Goal: Transaction & Acquisition: Purchase product/service

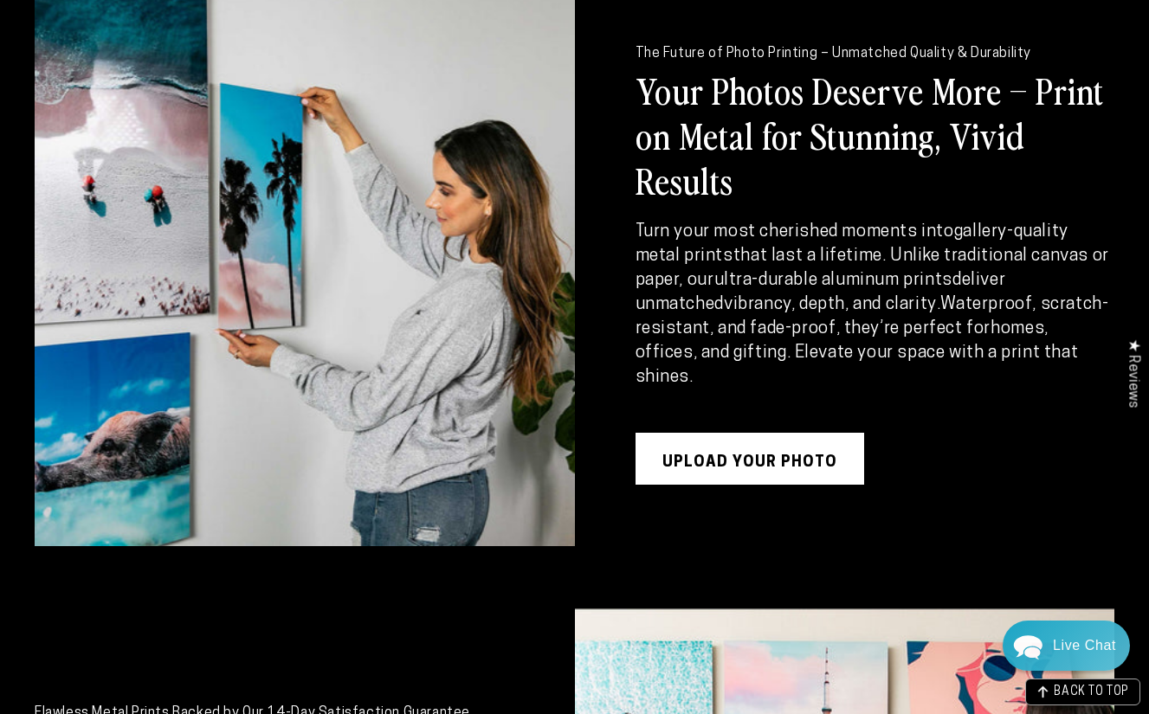
scroll to position [2098, 0]
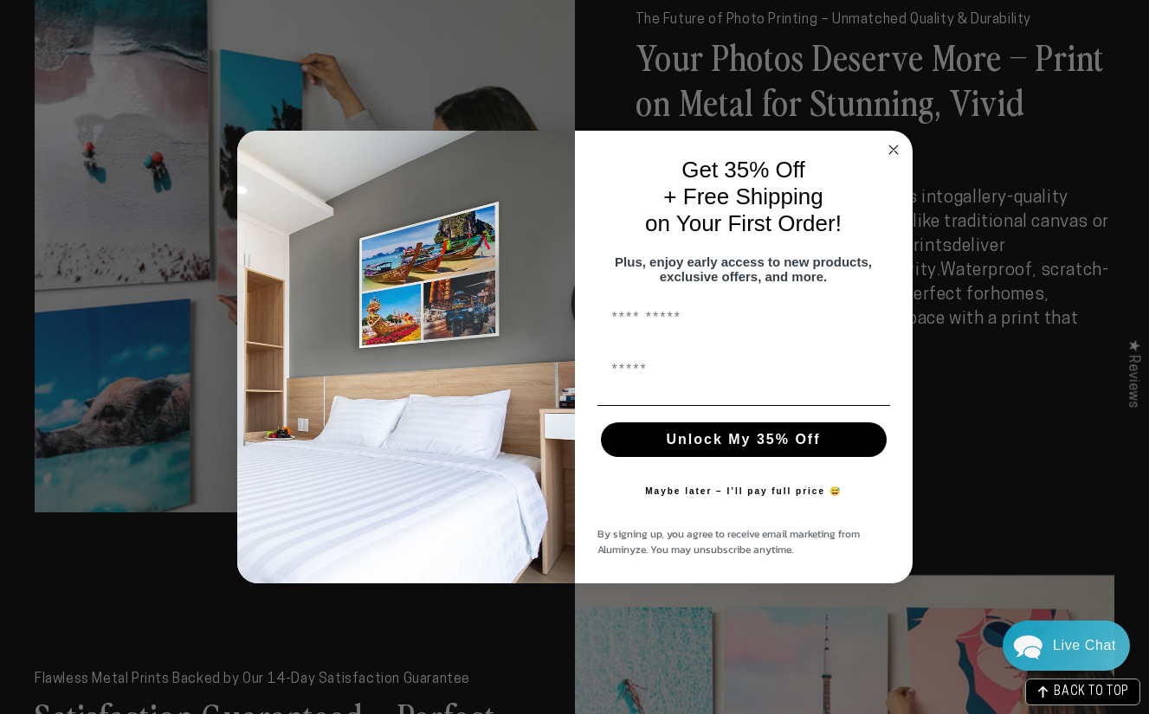
click at [894, 139] on circle "Close dialog" at bounding box center [893, 149] width 20 height 20
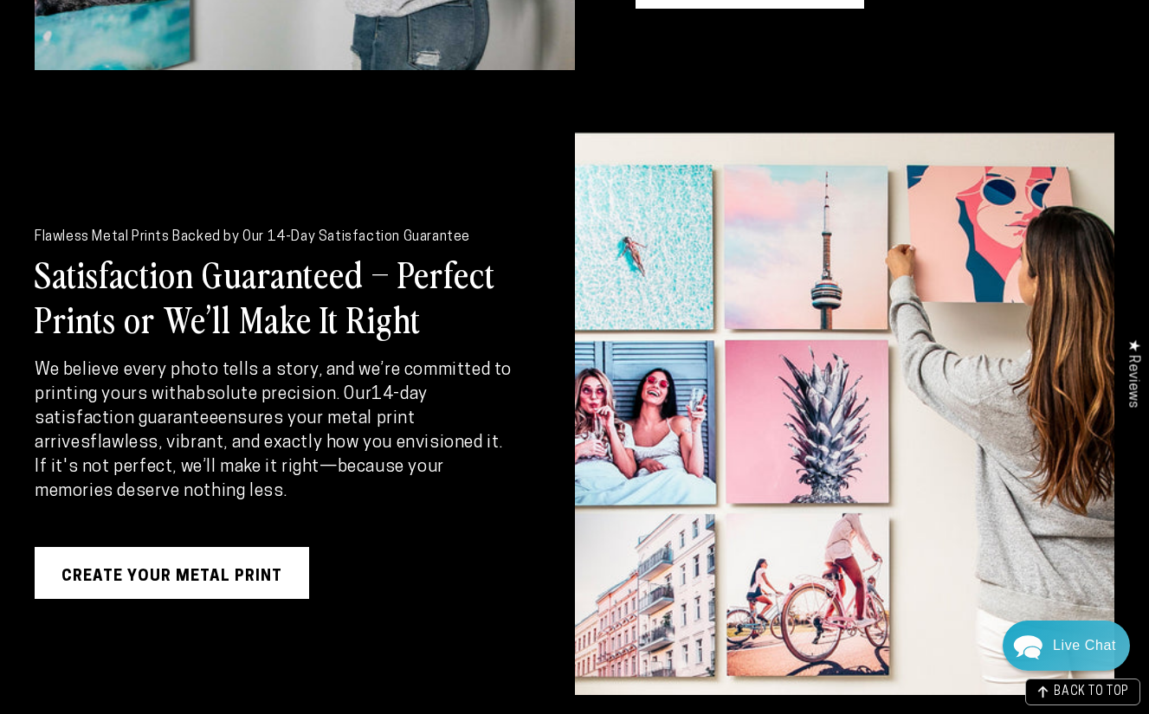
scroll to position [2546, 0]
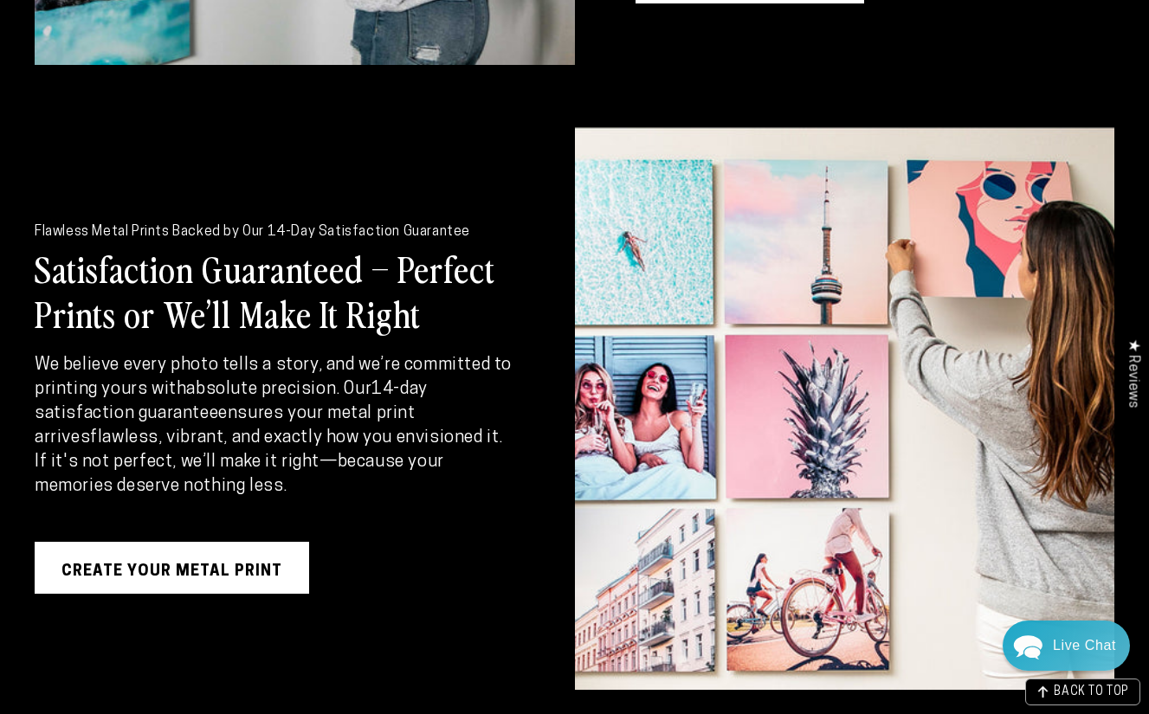
click at [270, 546] on link "Create Your Metal Print" at bounding box center [172, 568] width 274 height 52
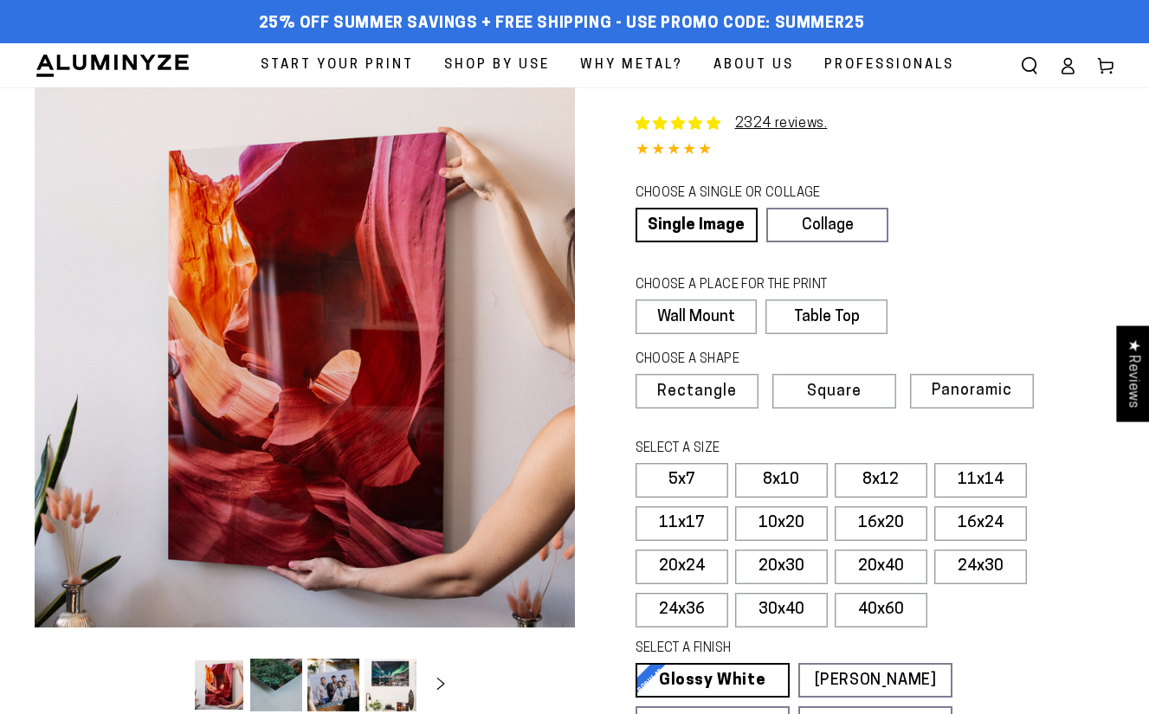
select select "**********"
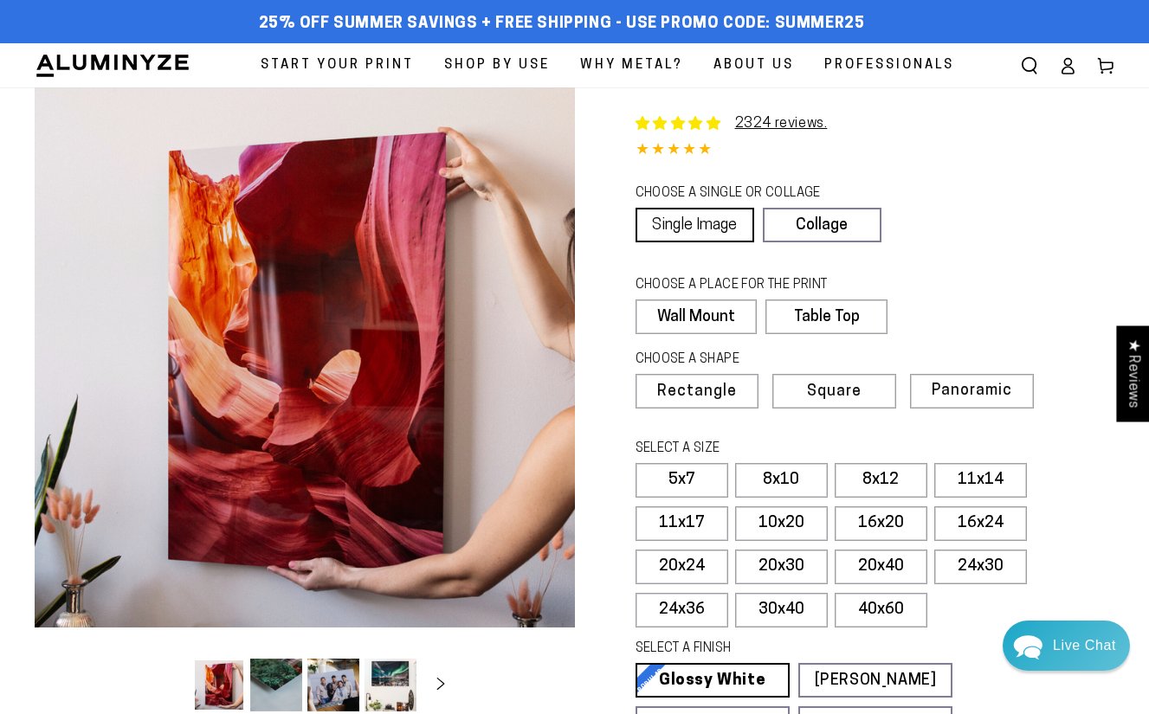
click at [690, 228] on link "Single Image" at bounding box center [695, 225] width 119 height 35
click at [693, 312] on label "Wall Mount" at bounding box center [696, 317] width 121 height 35
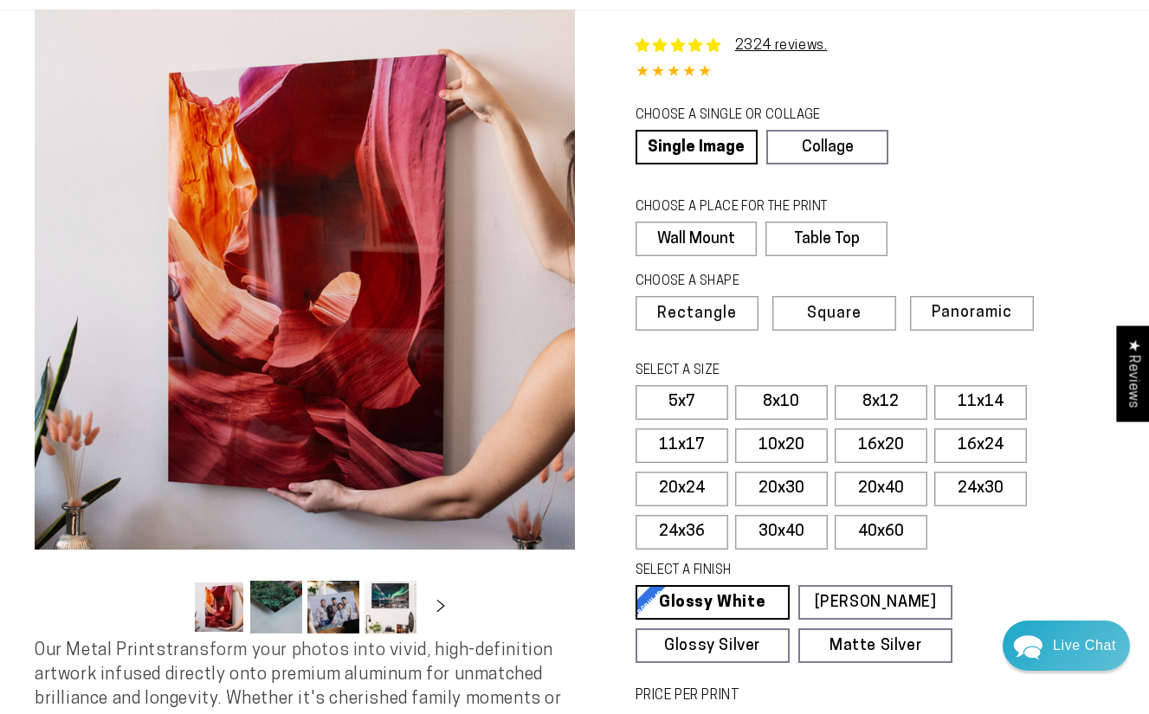
scroll to position [94, 0]
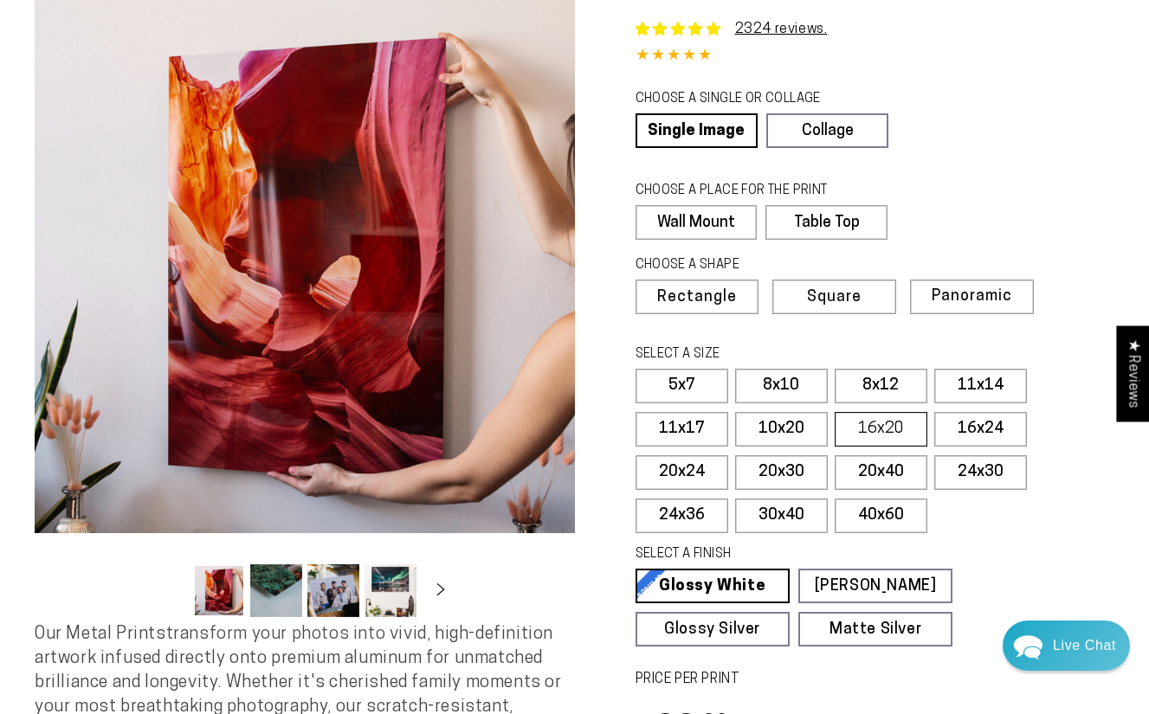
click at [892, 418] on label "16x20" at bounding box center [881, 429] width 93 height 35
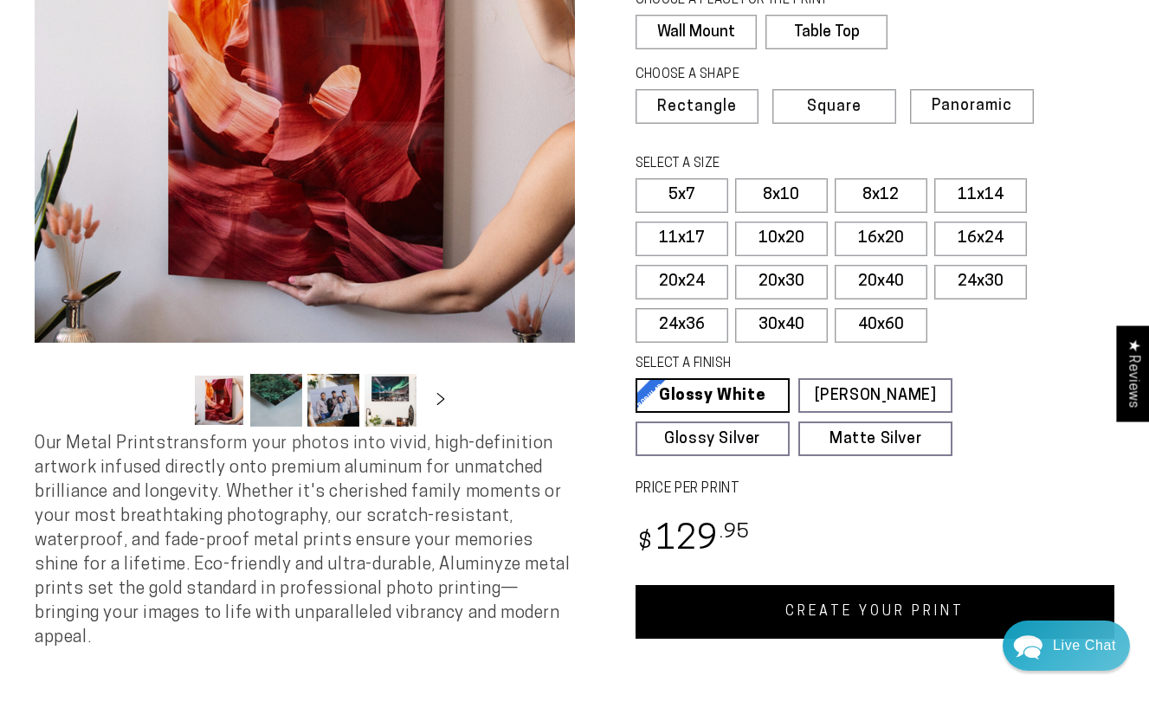
scroll to position [286, 0]
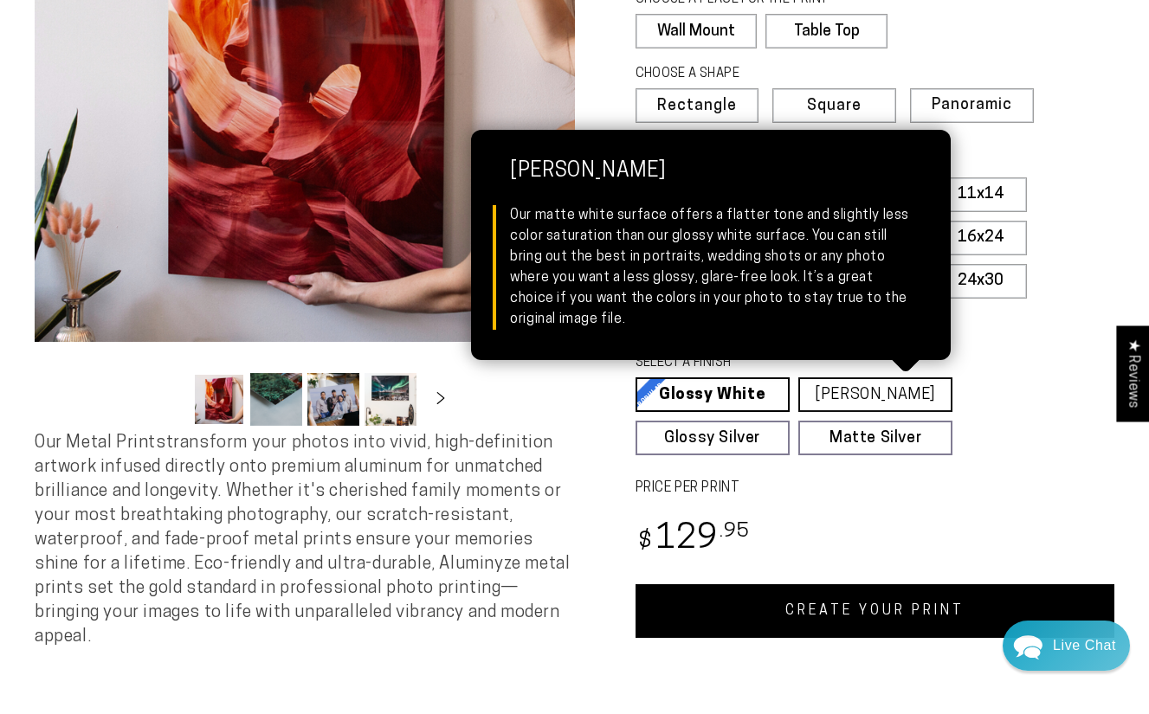
click at [873, 387] on link "[PERSON_NAME] Matte White Our matte white surface offers a flatter tone and sli…" at bounding box center [875, 395] width 154 height 35
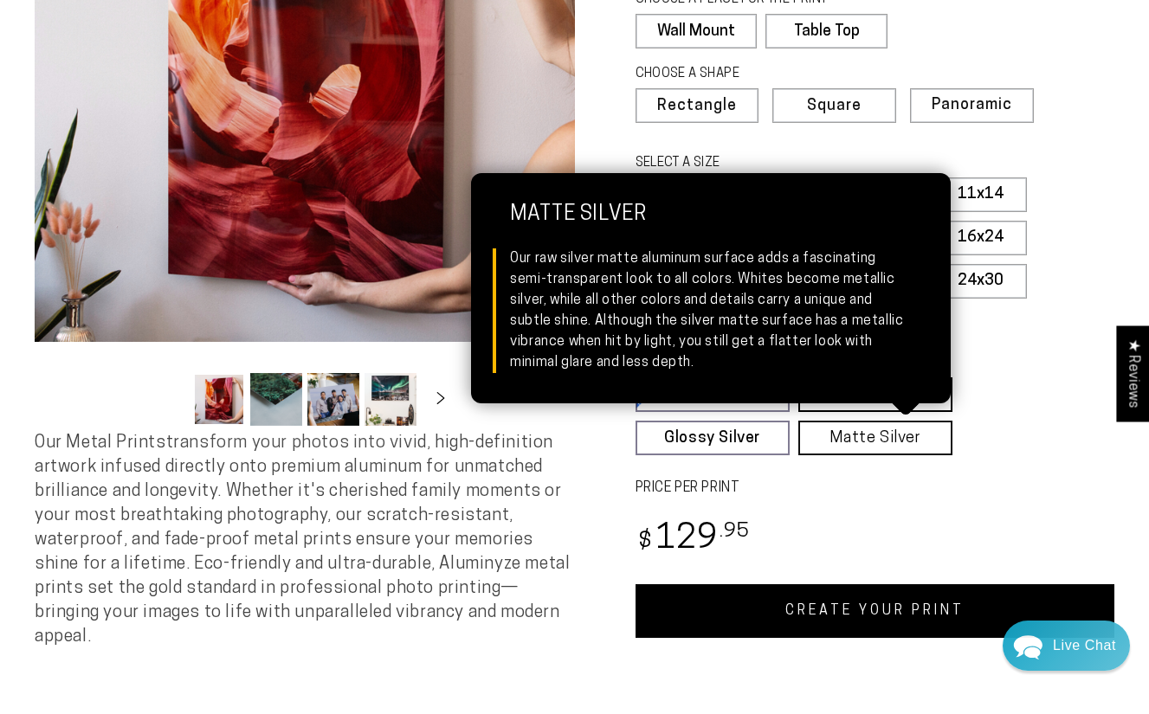
click at [836, 440] on link "Matte Silver Matte Silver Our raw silver matte aluminum surface adds a fascinat…" at bounding box center [875, 438] width 154 height 35
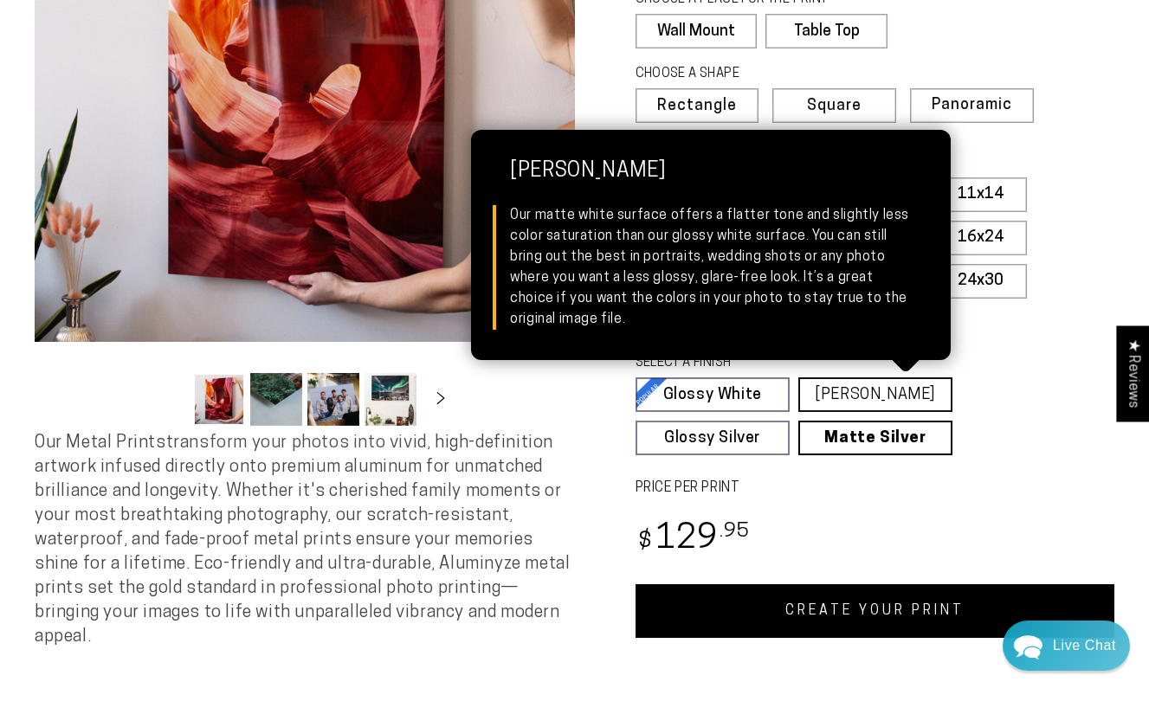
click at [839, 398] on link "[PERSON_NAME] Matte White Our matte white surface offers a flatter tone and sli…" at bounding box center [875, 395] width 154 height 35
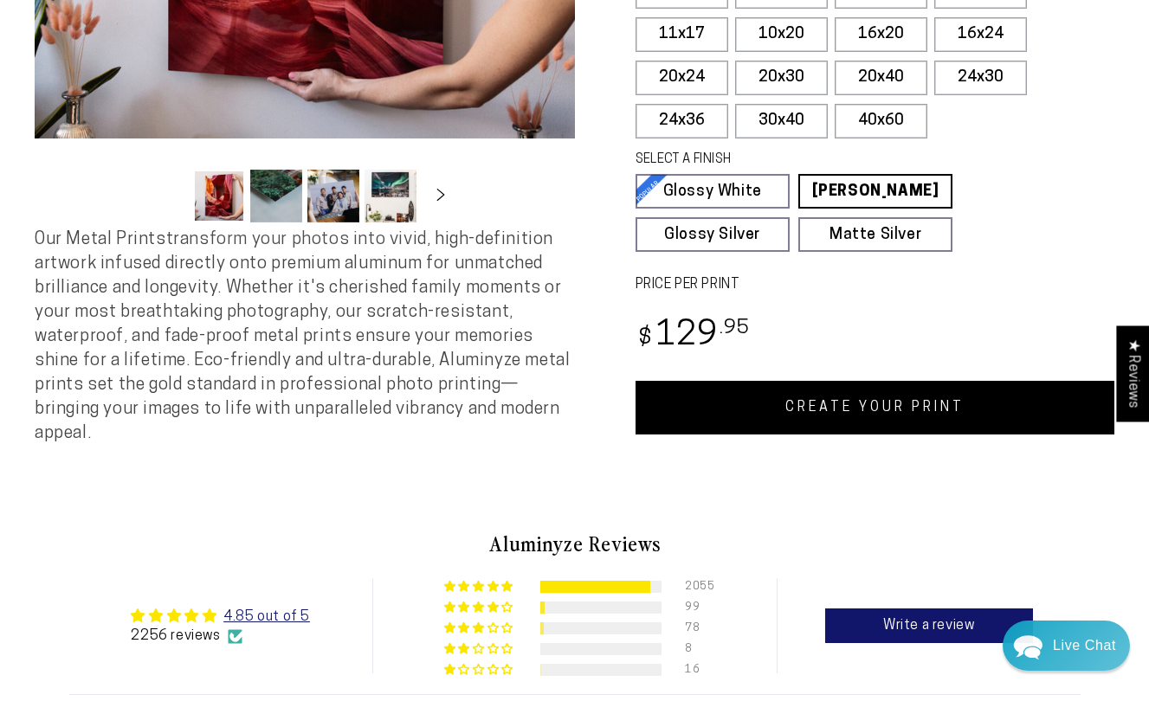
scroll to position [506, 0]
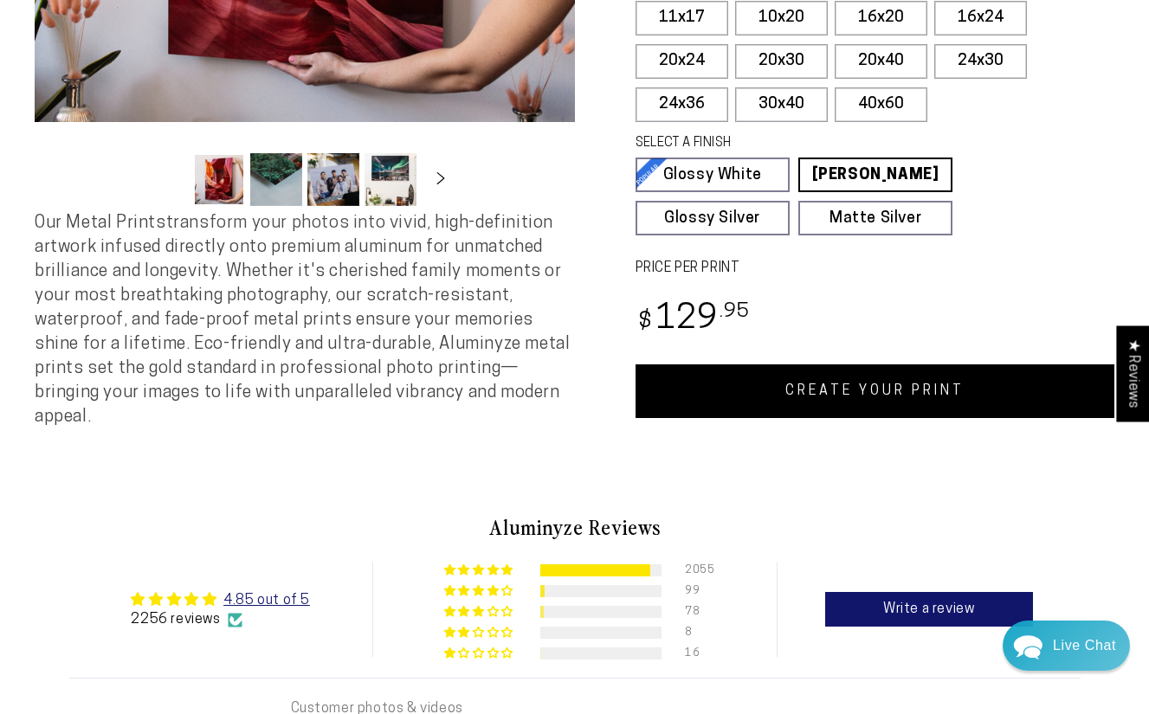
click at [835, 394] on link "CREATE YOUR PRINT" at bounding box center [876, 392] width 480 height 54
